Goal: Navigation & Orientation: Find specific page/section

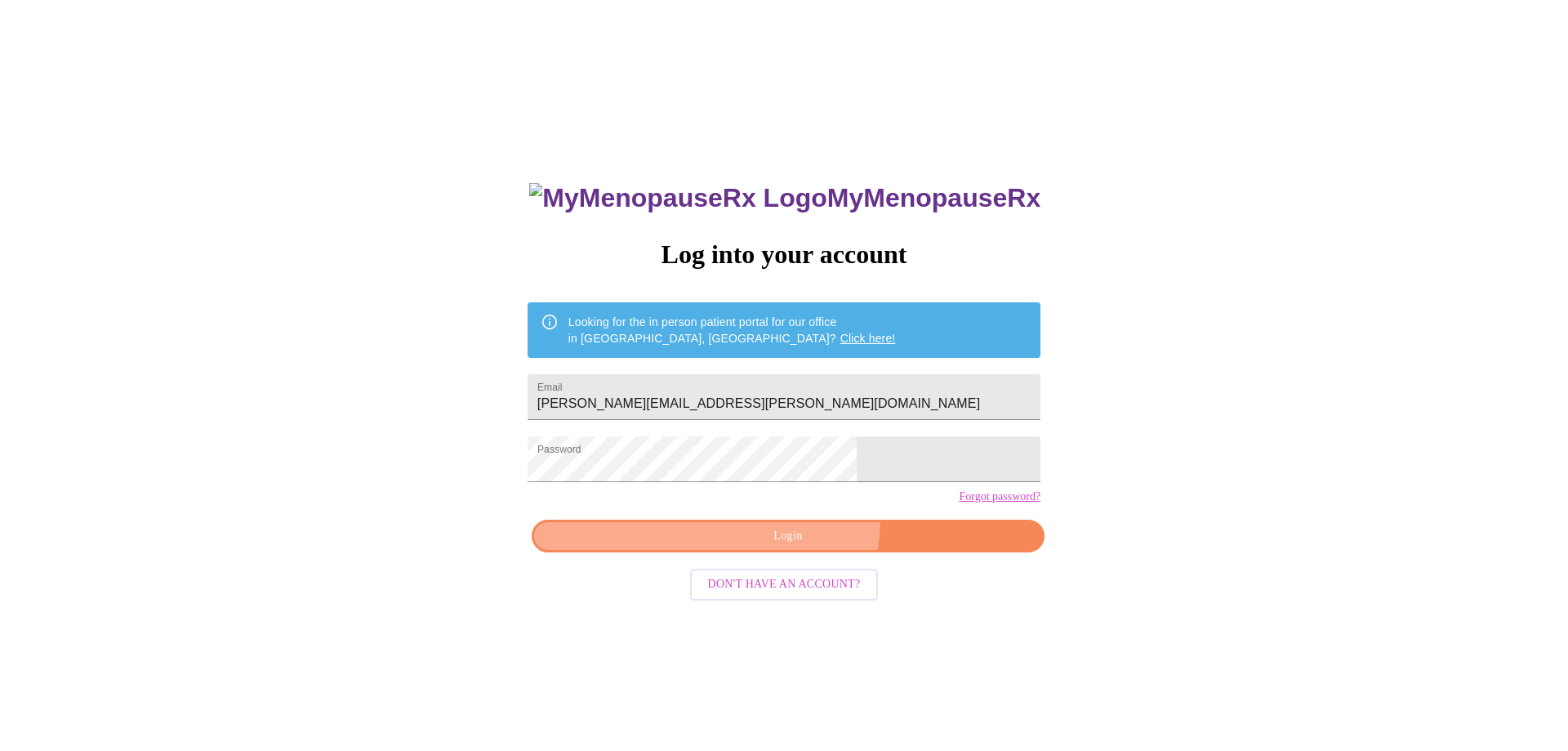
click at [797, 549] on button "Login" at bounding box center [787, 536] width 513 height 34
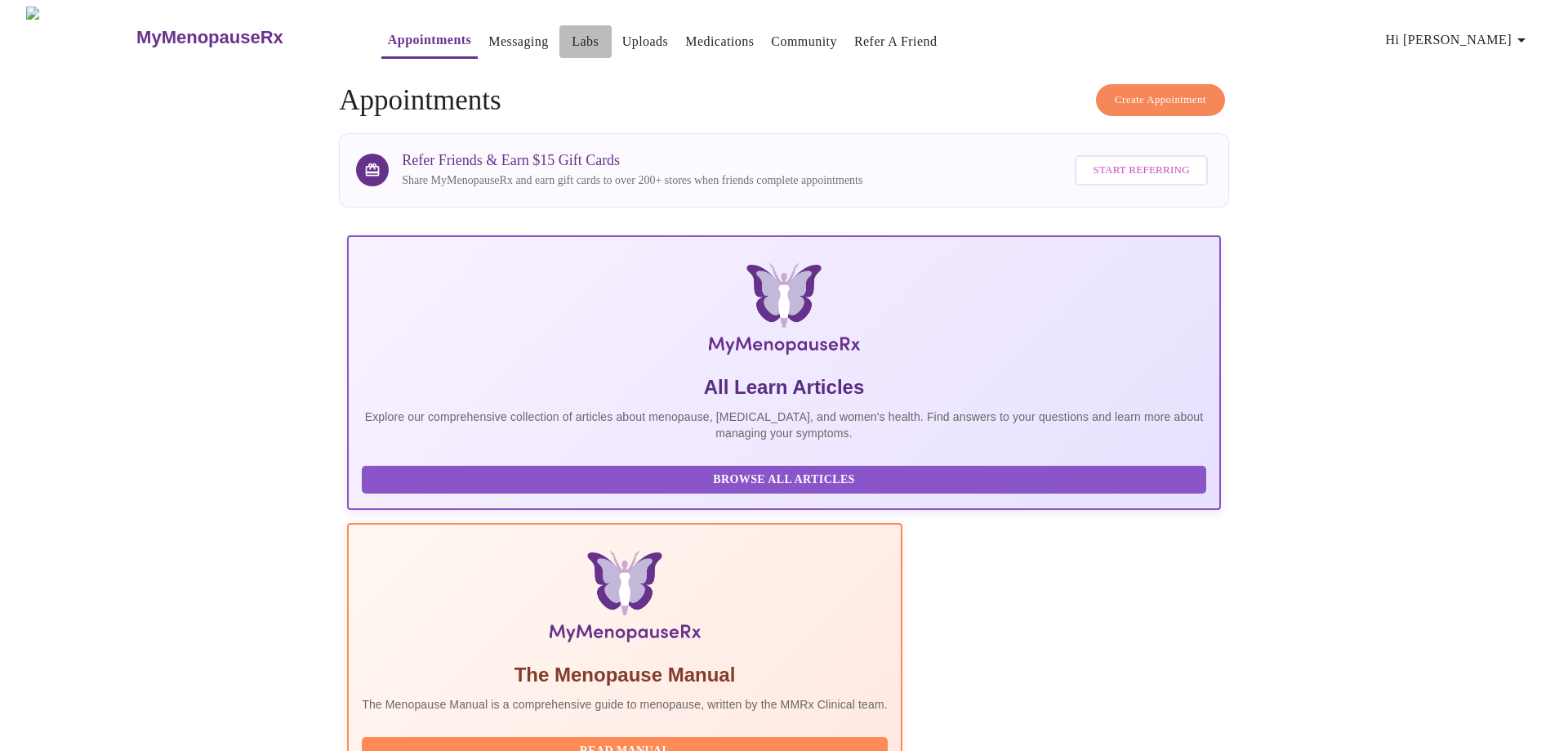
click at [561, 30] on button "Labs" at bounding box center [585, 41] width 53 height 33
click at [572, 32] on link "Labs" at bounding box center [585, 42] width 27 height 23
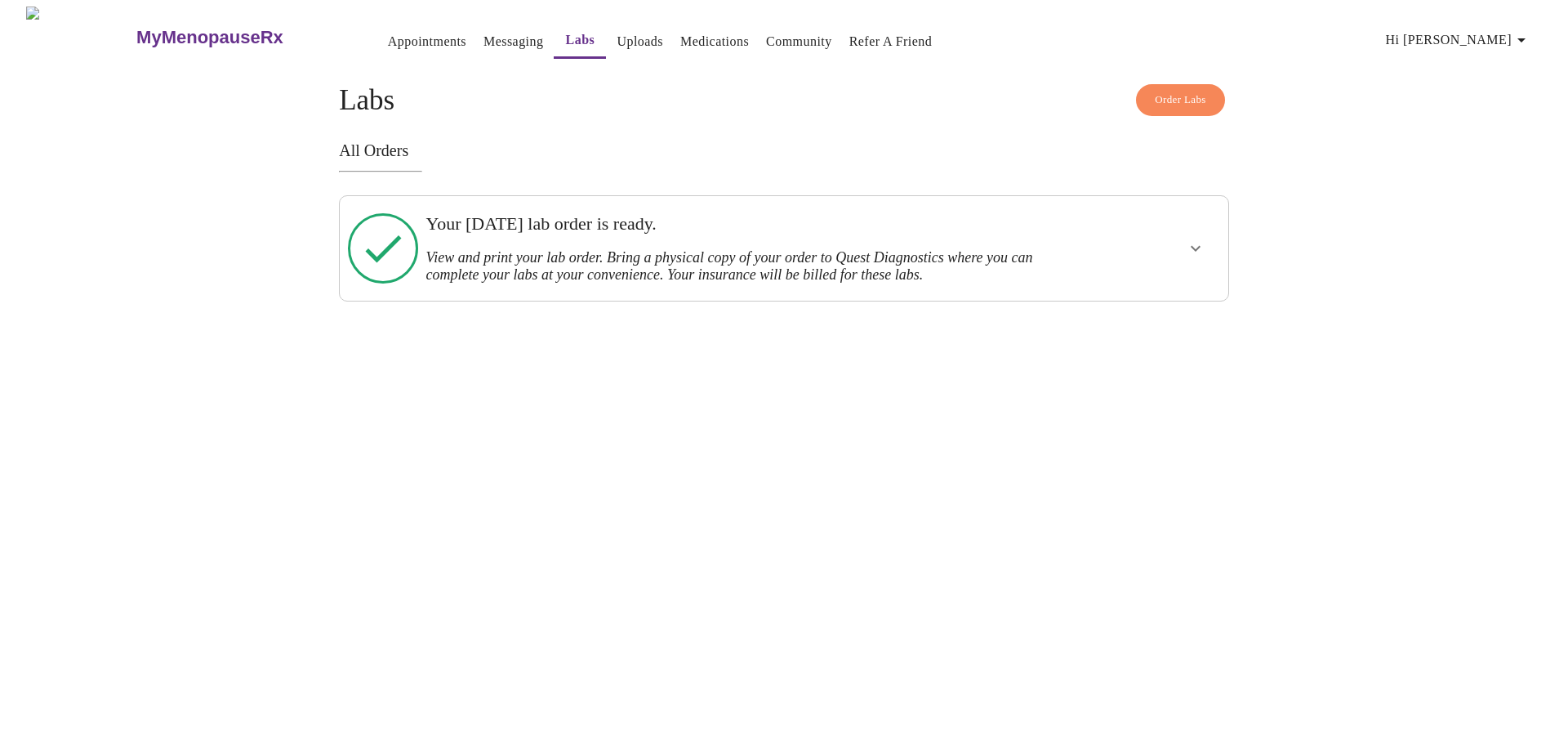
click at [483, 34] on link "Messaging" at bounding box center [513, 42] width 59 height 23
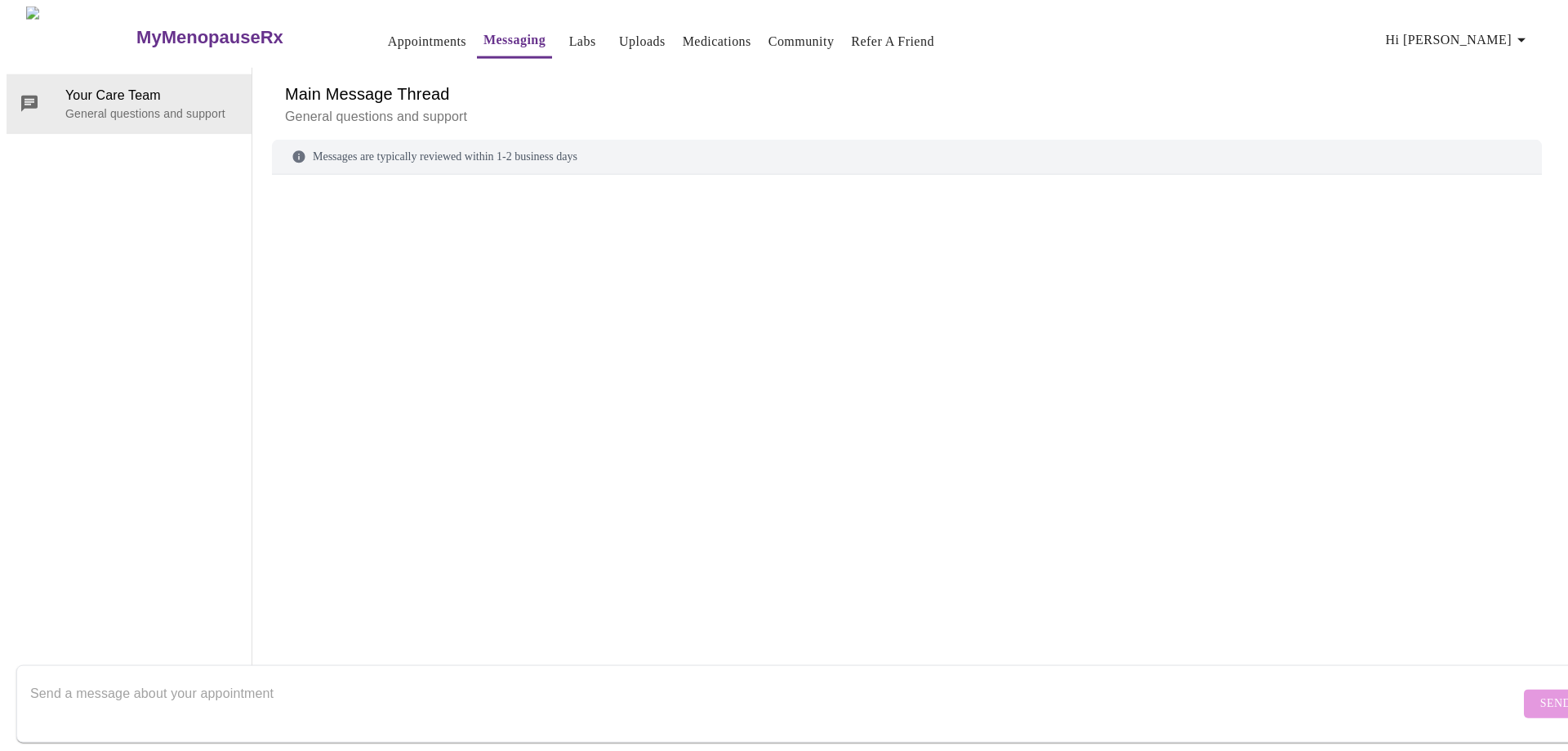
scroll to position [61, 0]
